Goal: Transaction & Acquisition: Purchase product/service

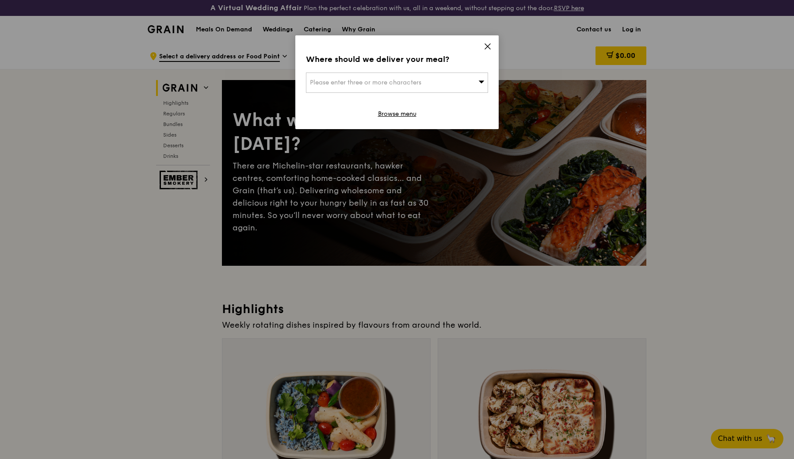
click at [411, 84] on span "Please enter three or more characters" at bounding box center [365, 83] width 111 height 8
paste input "[STREET_ADDRESS][PERSON_NAME]"
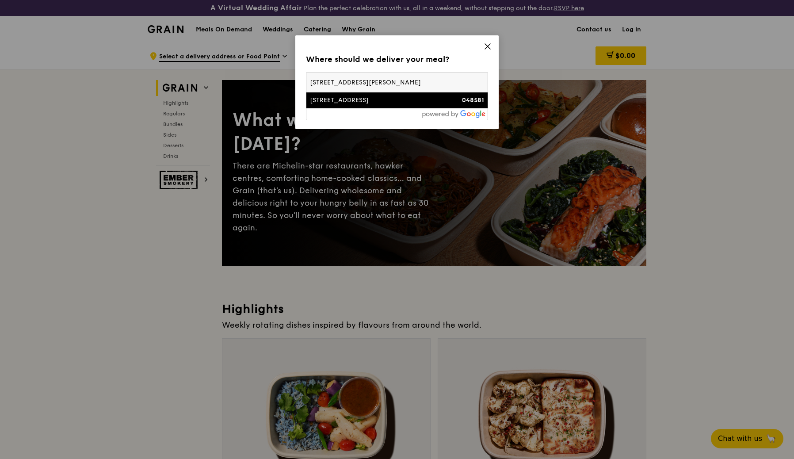
type input "[STREET_ADDRESS][PERSON_NAME]"
click at [344, 99] on div "[STREET_ADDRESS]" at bounding box center [375, 100] width 131 height 9
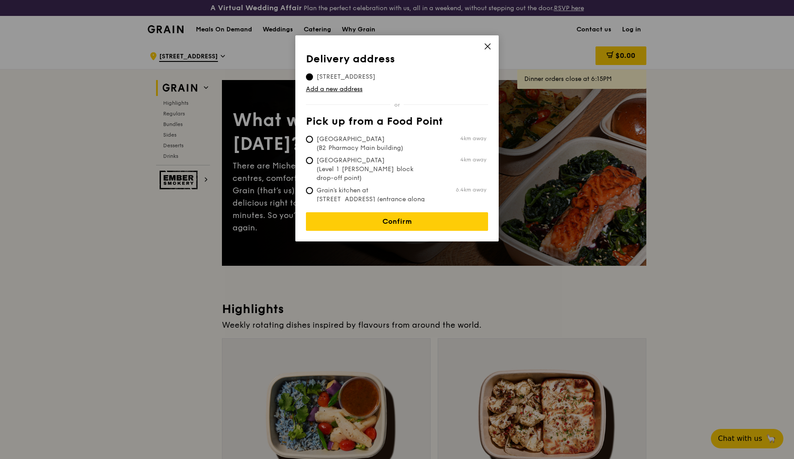
click at [489, 45] on icon at bounding box center [488, 46] width 8 height 8
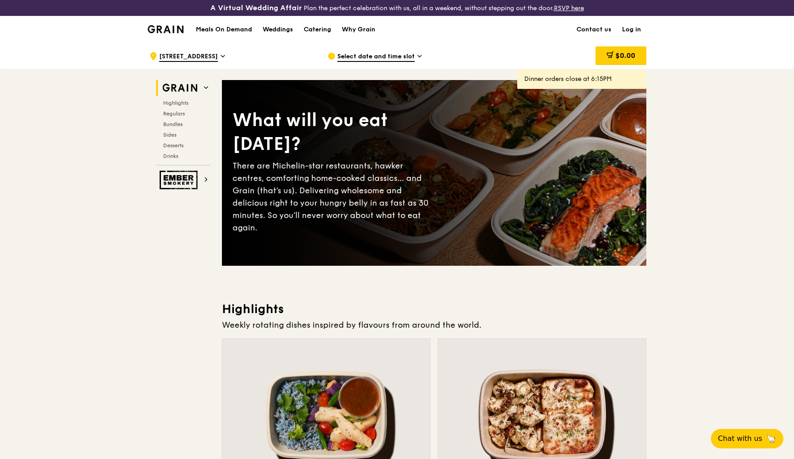
click at [371, 55] on span "Select date and time slot" at bounding box center [375, 57] width 77 height 10
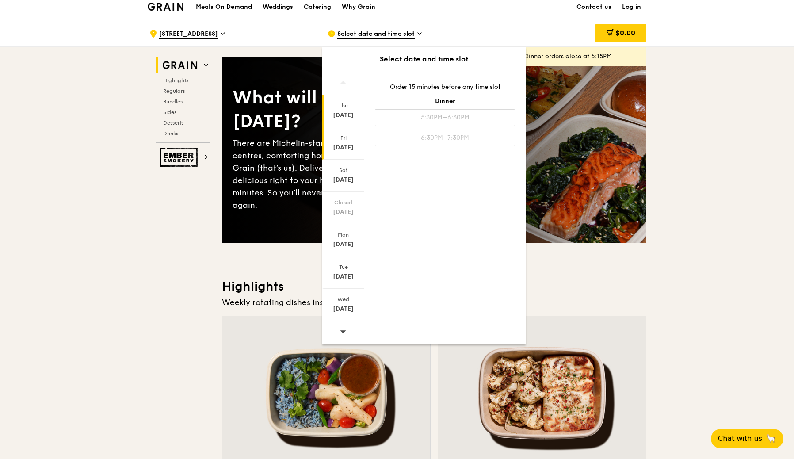
scroll to position [25, 0]
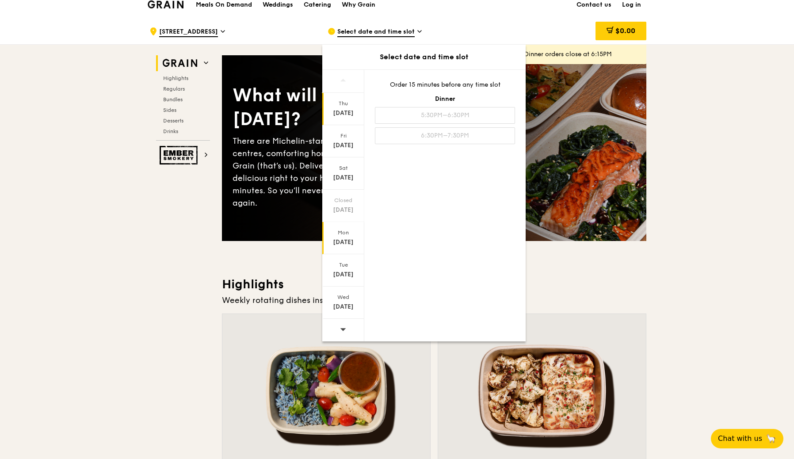
click at [345, 231] on div "Mon" at bounding box center [343, 232] width 39 height 7
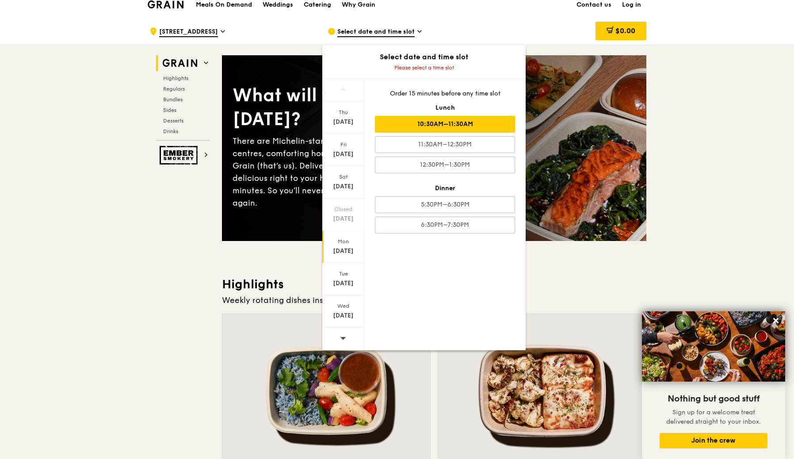
click at [428, 126] on div "10:30AM–11:30AM" at bounding box center [445, 124] width 140 height 17
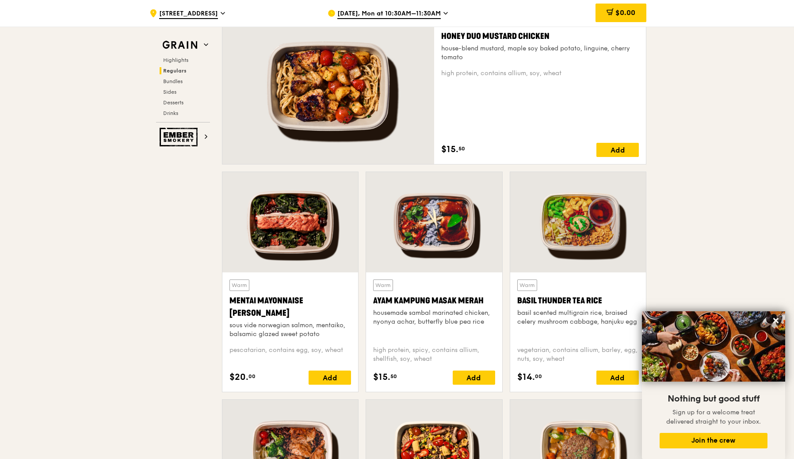
scroll to position [672, 0]
click at [180, 71] on span "Regulars" at bounding box center [174, 71] width 23 height 6
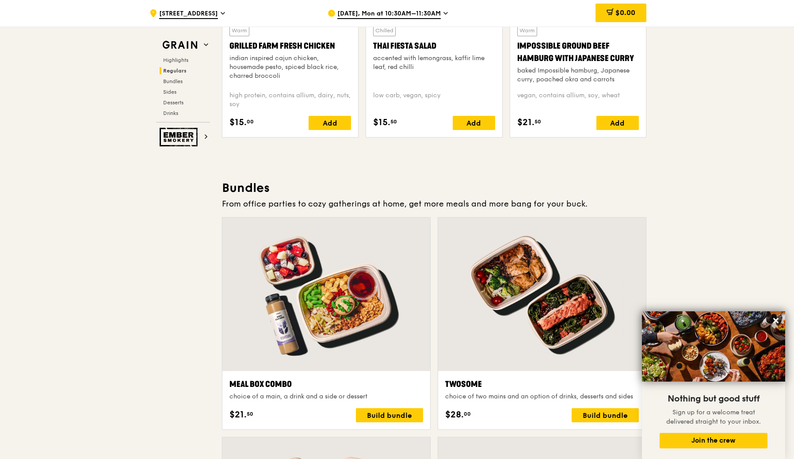
scroll to position [1153, 0]
click at [776, 321] on icon at bounding box center [775, 320] width 5 height 5
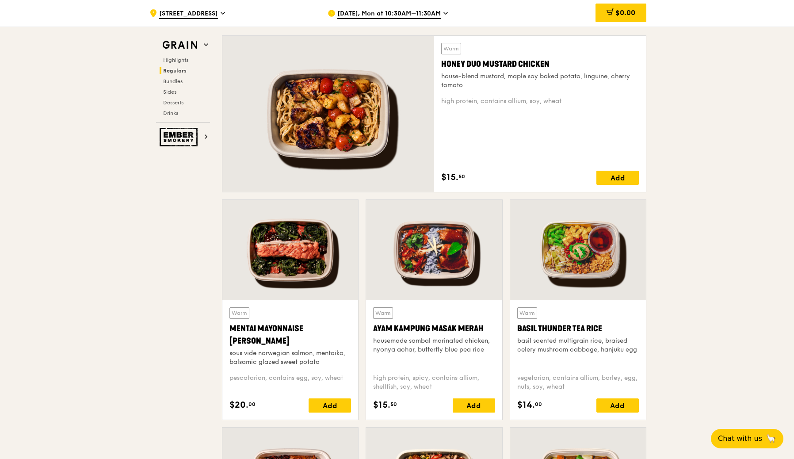
scroll to position [643, 0]
